Goal: Find contact information: Find contact information

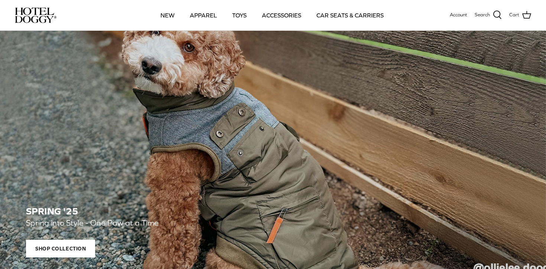
scroll to position [64, 0]
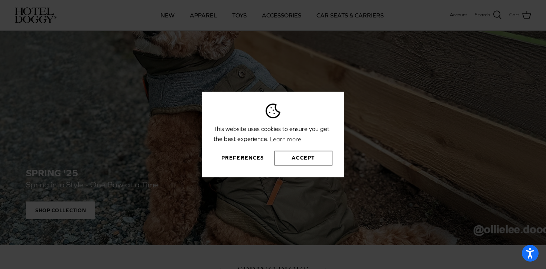
click at [302, 159] on button "Accept" at bounding box center [304, 158] width 58 height 15
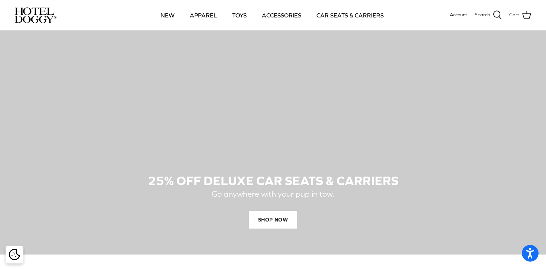
scroll to position [674, 0]
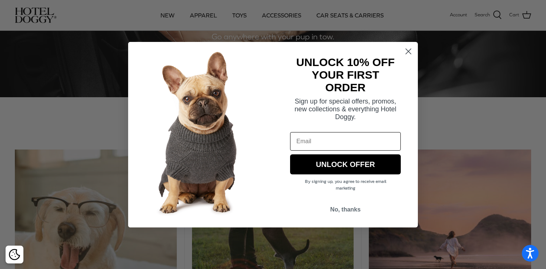
click at [408, 51] on icon "Close dialog" at bounding box center [408, 51] width 5 height 5
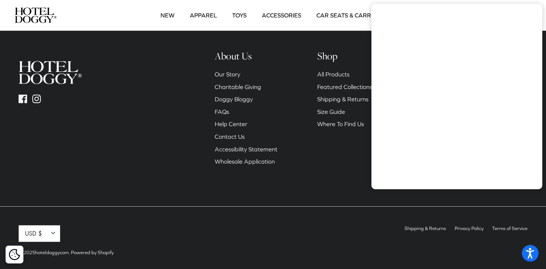
scroll to position [1139, 0]
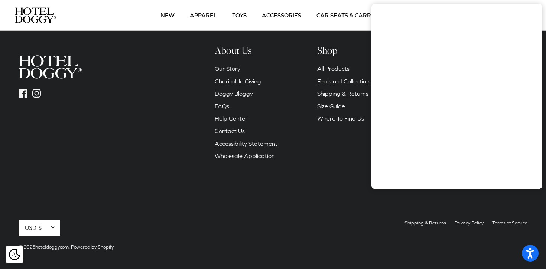
click at [242, 203] on div "Shipping & Returns Privacy Policy Terms of Service Currency USD $ Down CAD $ US…" at bounding box center [273, 235] width 524 height 68
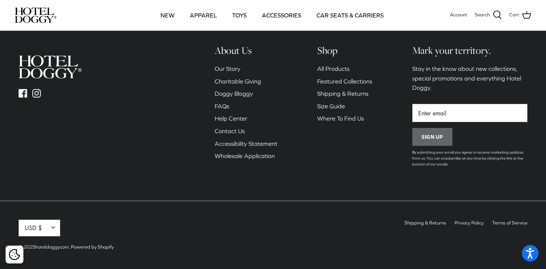
scroll to position [1138, 0]
drag, startPoint x: 80, startPoint y: 74, endPoint x: 367, endPoint y: 1, distance: 296.0
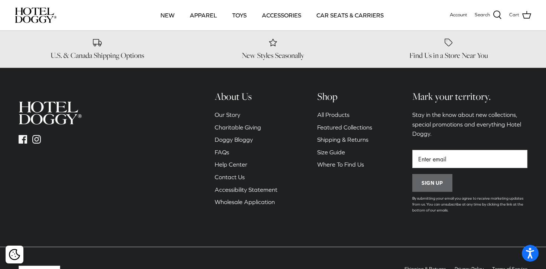
scroll to position [1092, 0]
click at [333, 165] on link "Where To Find Us" at bounding box center [340, 165] width 47 height 7
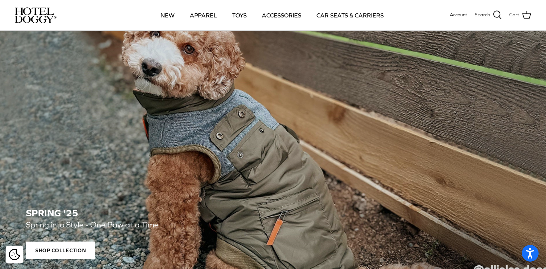
scroll to position [0, 0]
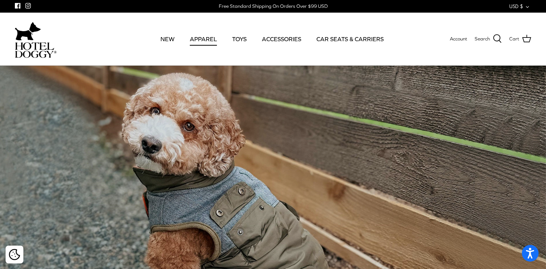
click at [196, 36] on link "APPAREL" at bounding box center [203, 38] width 41 height 25
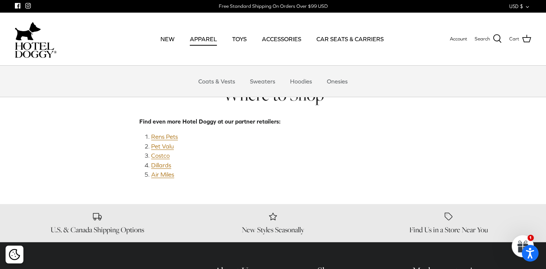
click at [201, 39] on link "APPAREL" at bounding box center [203, 38] width 41 height 25
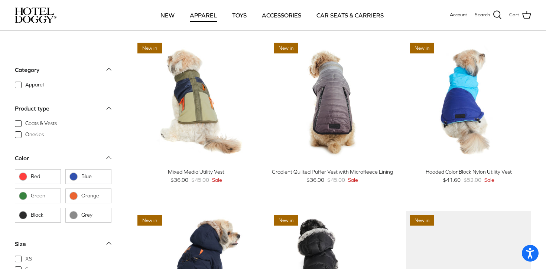
scroll to position [16, 0]
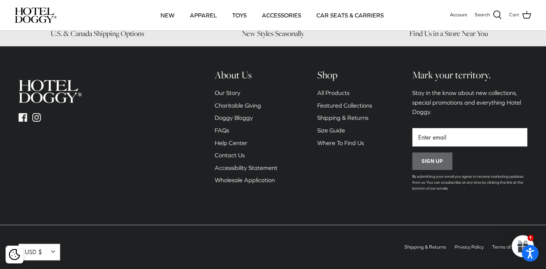
scroll to position [450, 0]
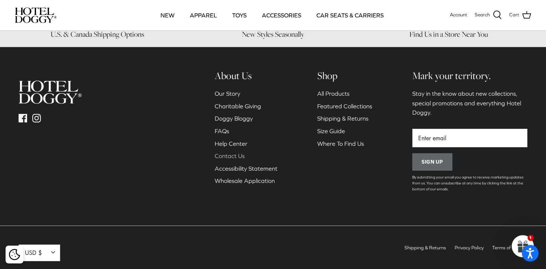
click at [243, 153] on link "Contact Us" at bounding box center [230, 156] width 30 height 7
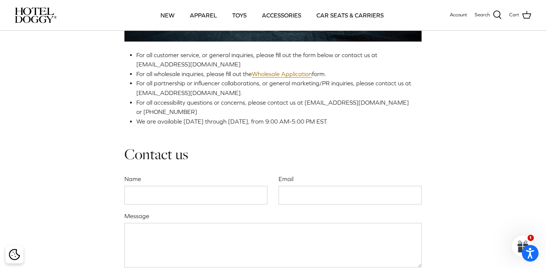
scroll to position [177, 0]
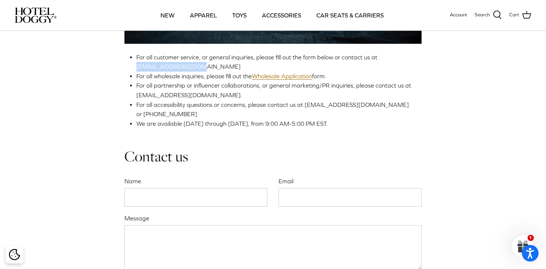
copy span "woof@hoteldoggy.com"
drag, startPoint x: 201, startPoint y: 67, endPoint x: 137, endPoint y: 68, distance: 64.3
click at [137, 68] on li "For all customer service, or general inquiries, please fill out the form below …" at bounding box center [275, 62] width 279 height 19
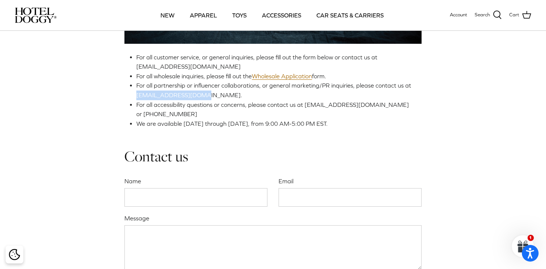
drag, startPoint x: 200, startPoint y: 95, endPoint x: 135, endPoint y: 98, distance: 65.1
click at [135, 98] on div "For all customer service, or general inquiries, please fill out the form below …" at bounding box center [272, 8] width 297 height 242
copy span "woof@hoteldoggy.com."
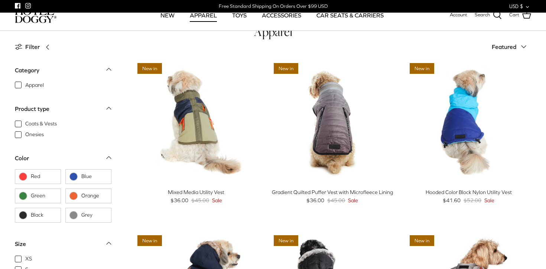
scroll to position [90, 0]
